Goal: Task Accomplishment & Management: Manage account settings

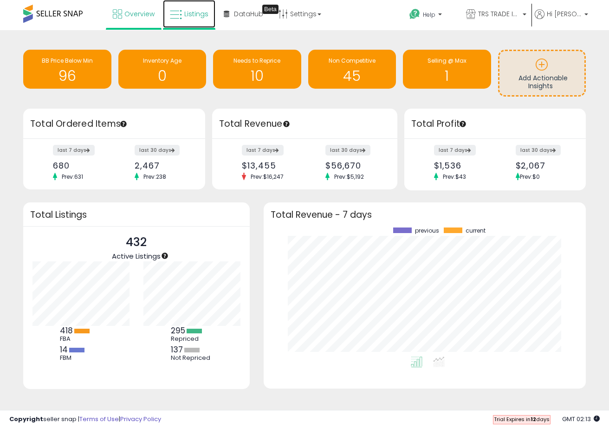
click at [193, 17] on span "Listings" at bounding box center [196, 13] width 24 height 9
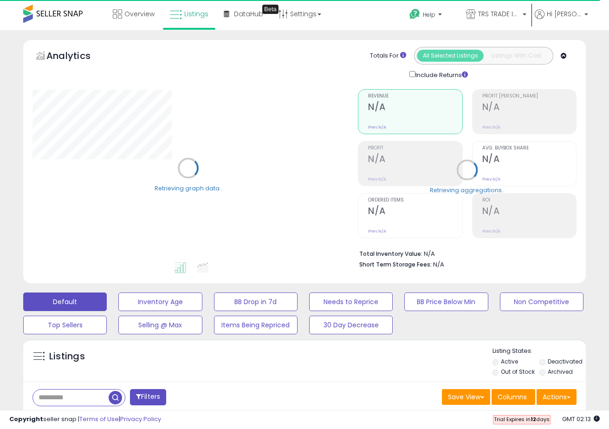
click at [80, 398] on input "text" at bounding box center [71, 398] width 76 height 16
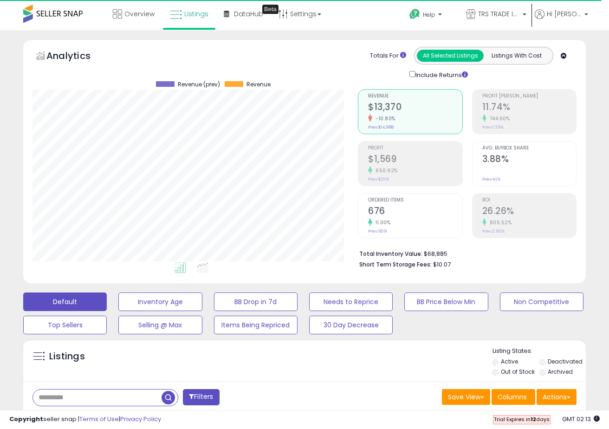
paste input "**********"
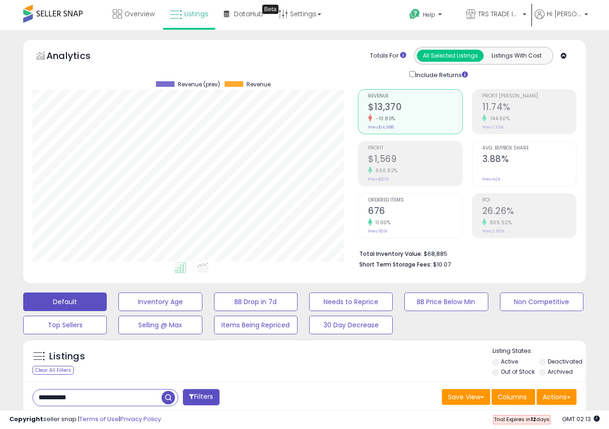
type input "**********"
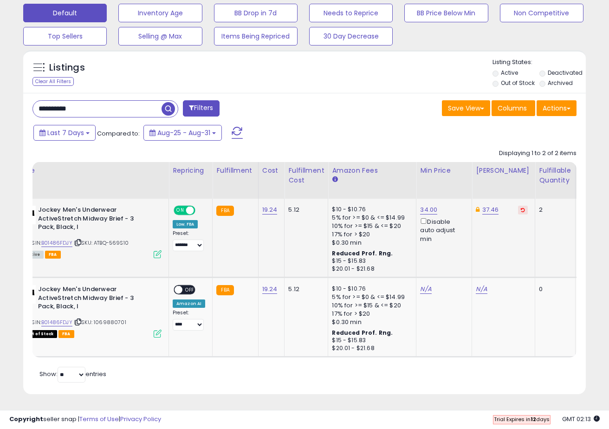
scroll to position [0, 50]
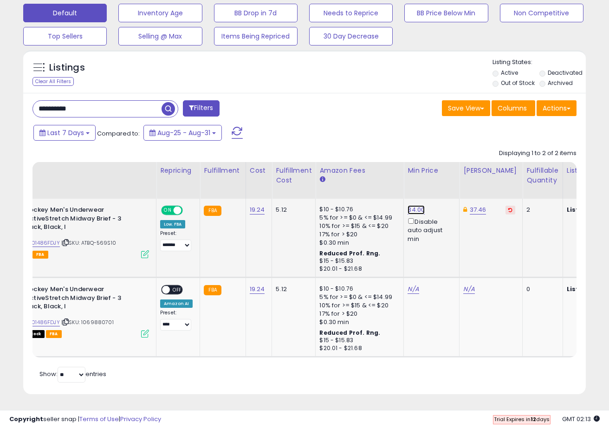
click at [412, 210] on link "34.00" at bounding box center [416, 209] width 17 height 9
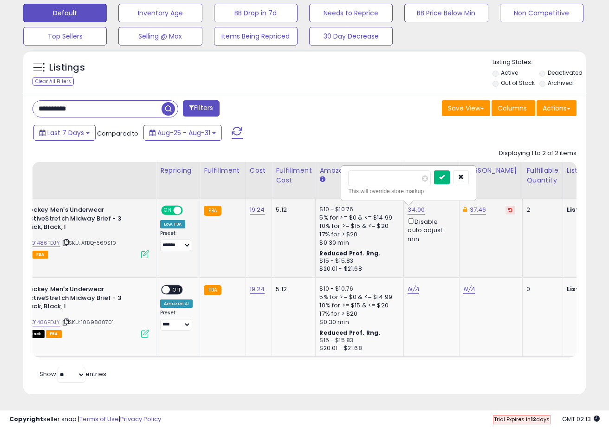
type input "**"
click at [445, 178] on icon "submit" at bounding box center [442, 177] width 6 height 6
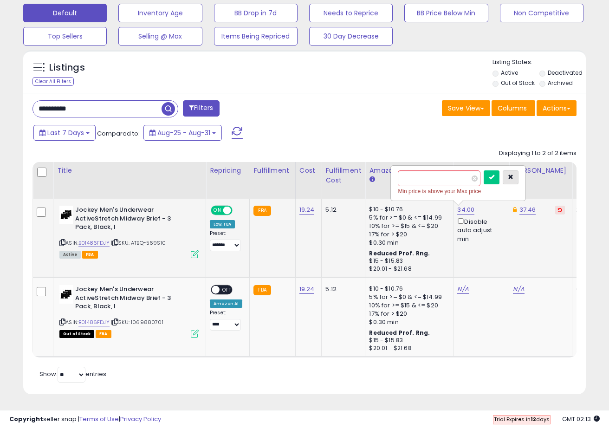
click at [514, 178] on icon "button" at bounding box center [511, 177] width 6 height 6
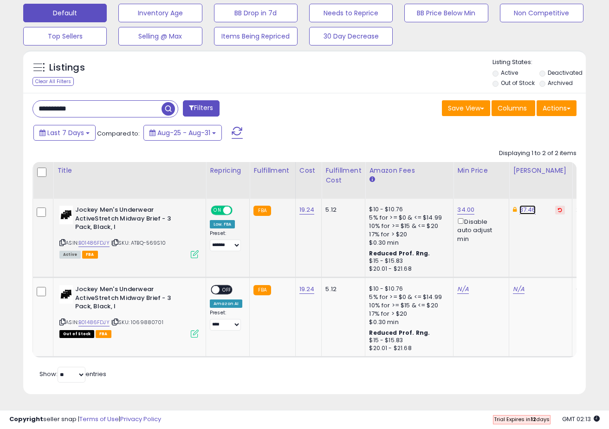
click at [526, 214] on link "37.46" at bounding box center [528, 209] width 17 height 9
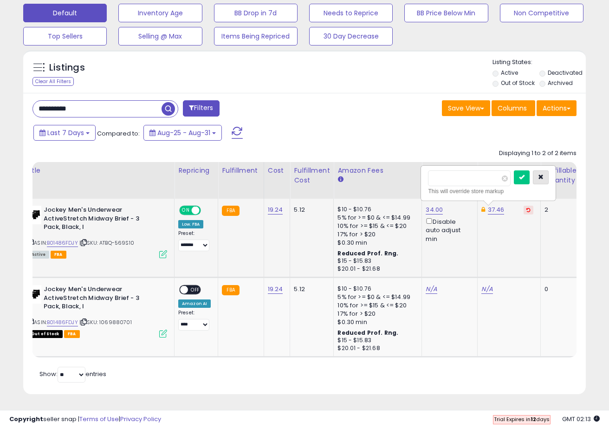
click at [544, 178] on icon "button" at bounding box center [541, 177] width 6 height 6
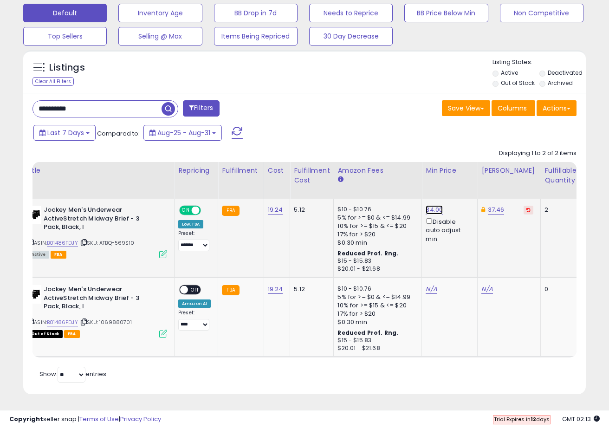
click at [432, 209] on link "34.00" at bounding box center [434, 209] width 17 height 9
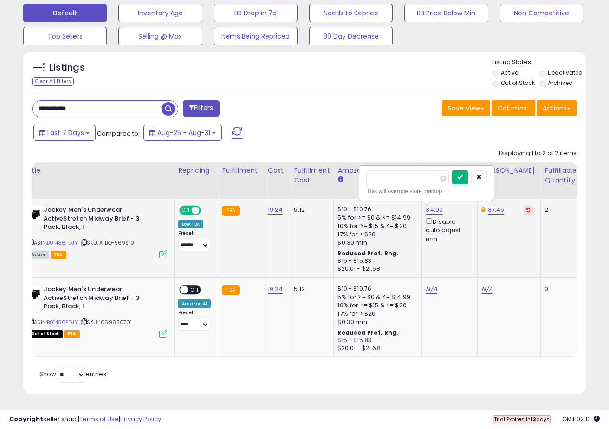
type input "**"
click at [463, 175] on icon "submit" at bounding box center [460, 177] width 6 height 6
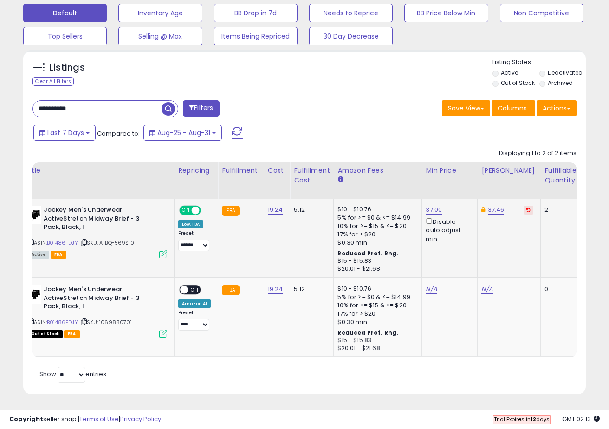
click at [488, 244] on td "37.46" at bounding box center [509, 238] width 63 height 78
click at [498, 212] on link "37.46" at bounding box center [496, 209] width 17 height 9
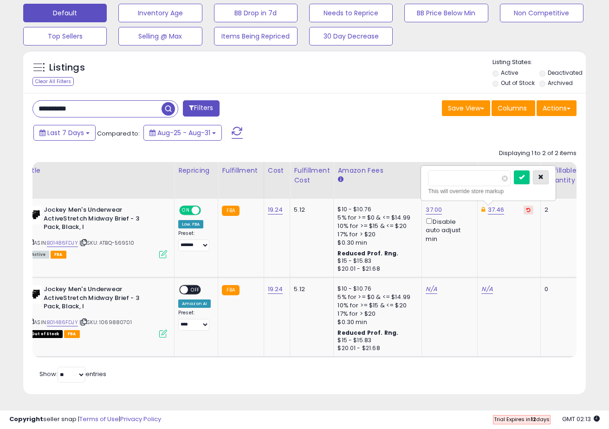
click at [544, 179] on icon "button" at bounding box center [541, 177] width 6 height 6
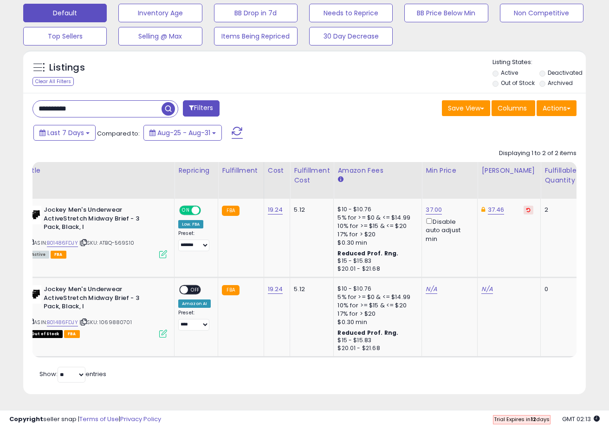
click at [527, 208] on icon at bounding box center [529, 210] width 4 height 5
click at [489, 209] on link "65.50" at bounding box center [490, 209] width 17 height 9
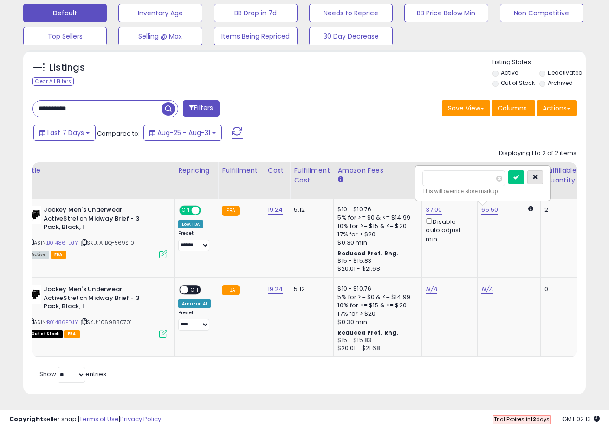
click at [538, 180] on icon "button" at bounding box center [536, 177] width 6 height 6
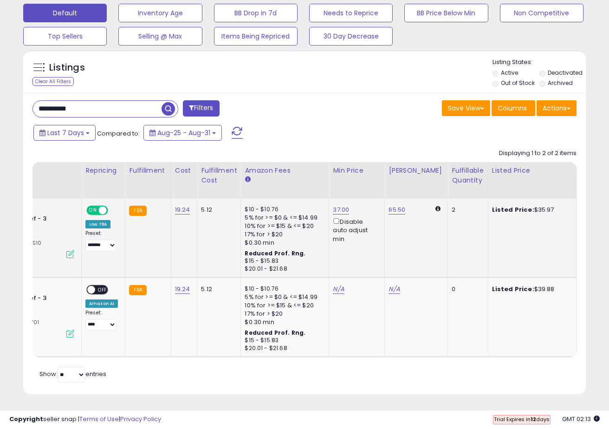
scroll to position [0, 52]
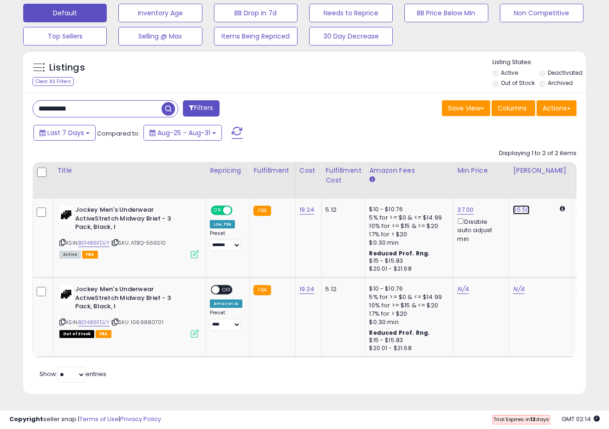
click at [519, 208] on link "65.50" at bounding box center [521, 209] width 17 height 9
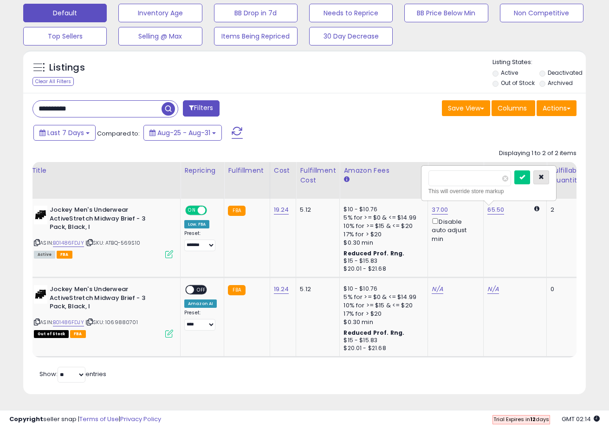
click at [547, 182] on button "button" at bounding box center [542, 177] width 16 height 14
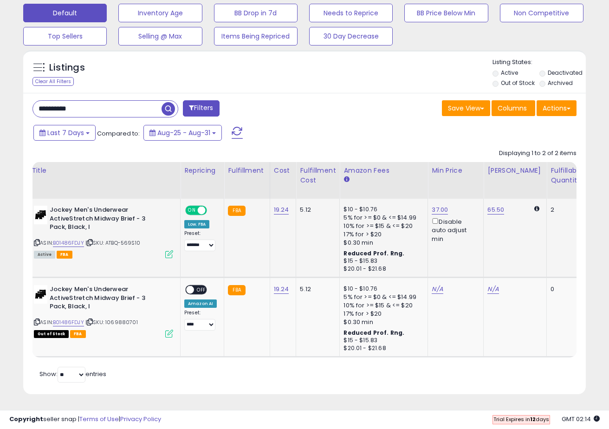
click at [503, 248] on td "65.50" at bounding box center [515, 238] width 63 height 78
click at [534, 207] on icon at bounding box center [536, 209] width 5 height 6
click at [534, 208] on icon at bounding box center [536, 209] width 5 height 6
